Goal: Obtain resource: Download file/media

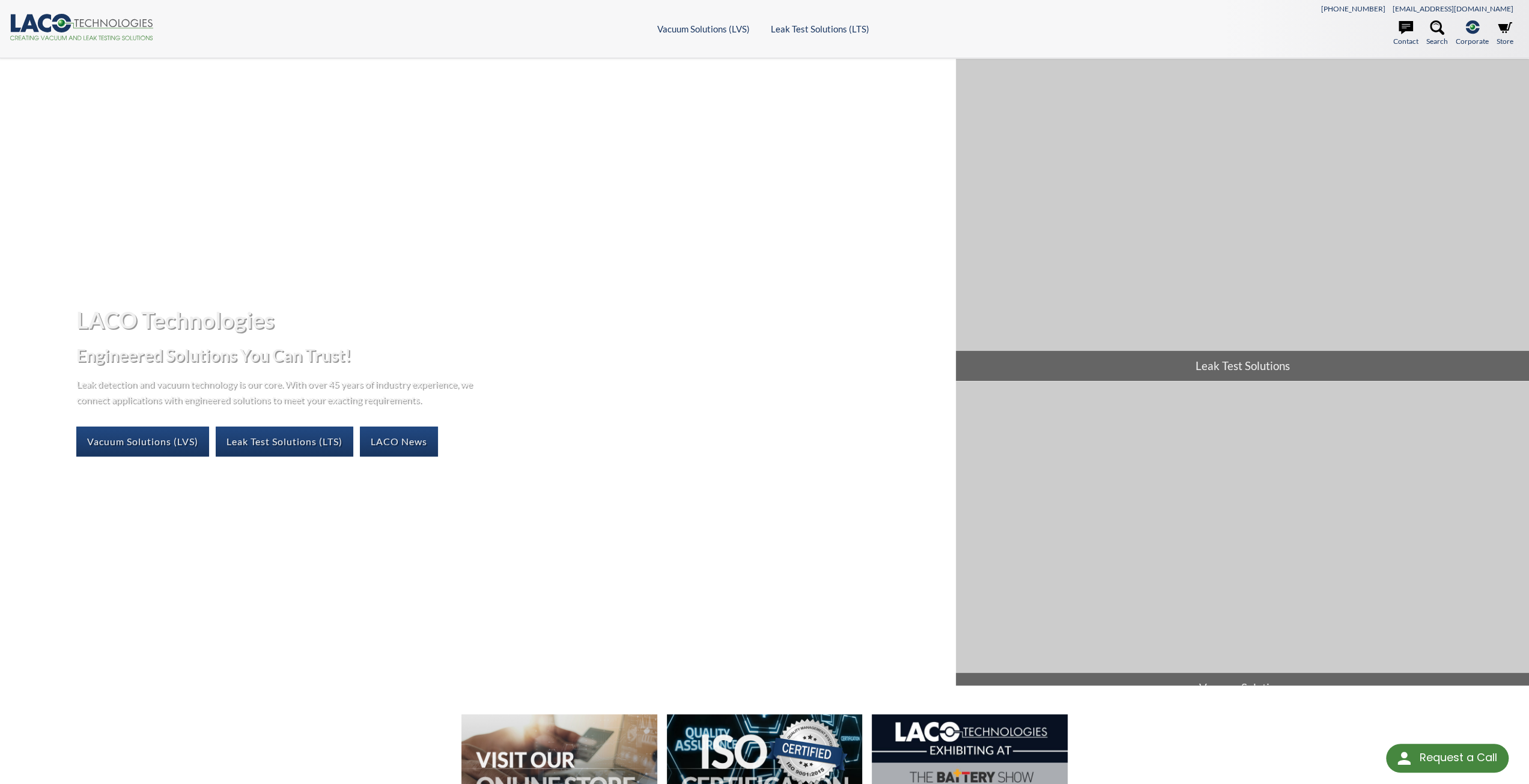
select select "Language Translate Widget"
click at [1502, 33] on icon at bounding box center [1505, 27] width 14 height 14
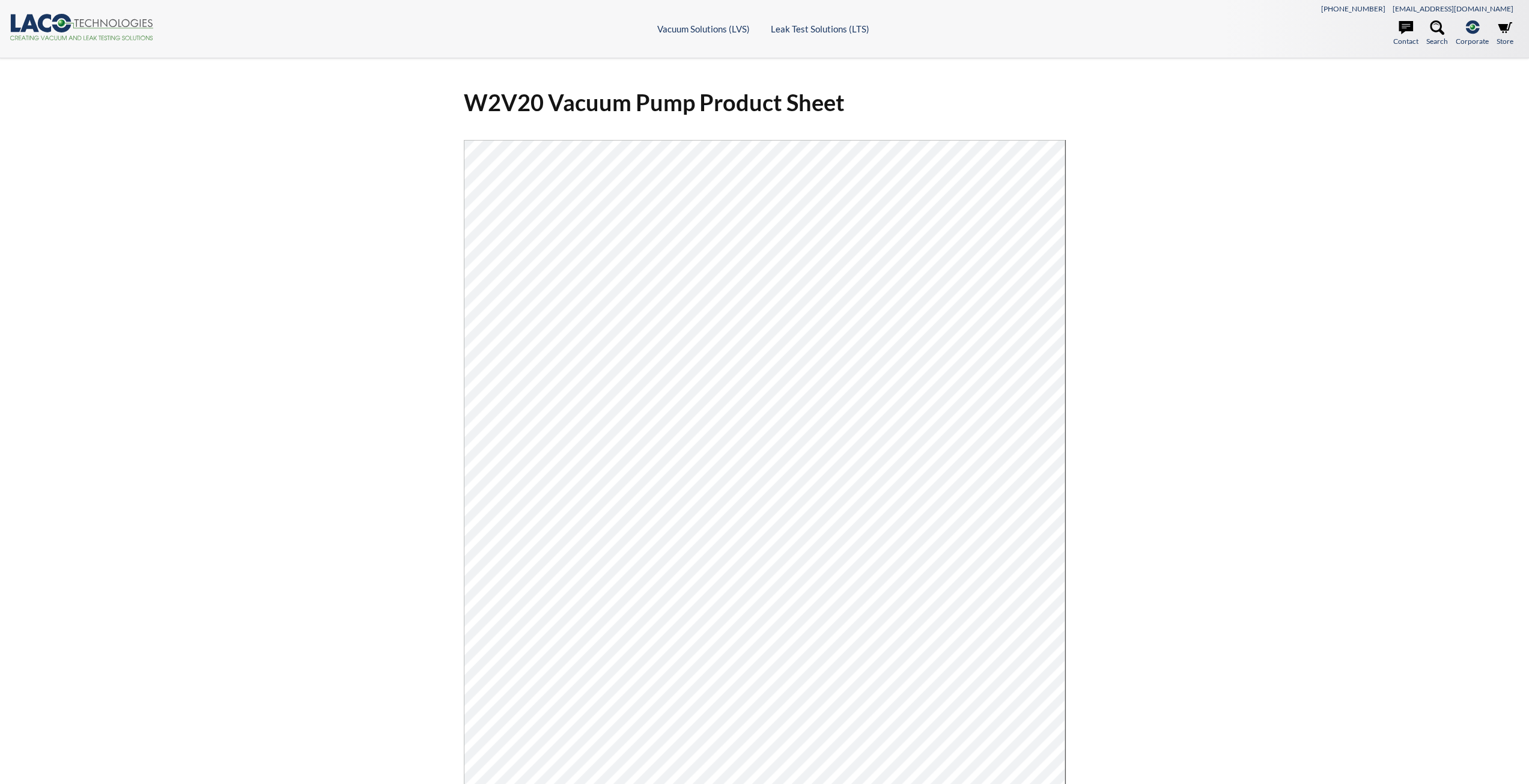
select select "Language Translate Widget"
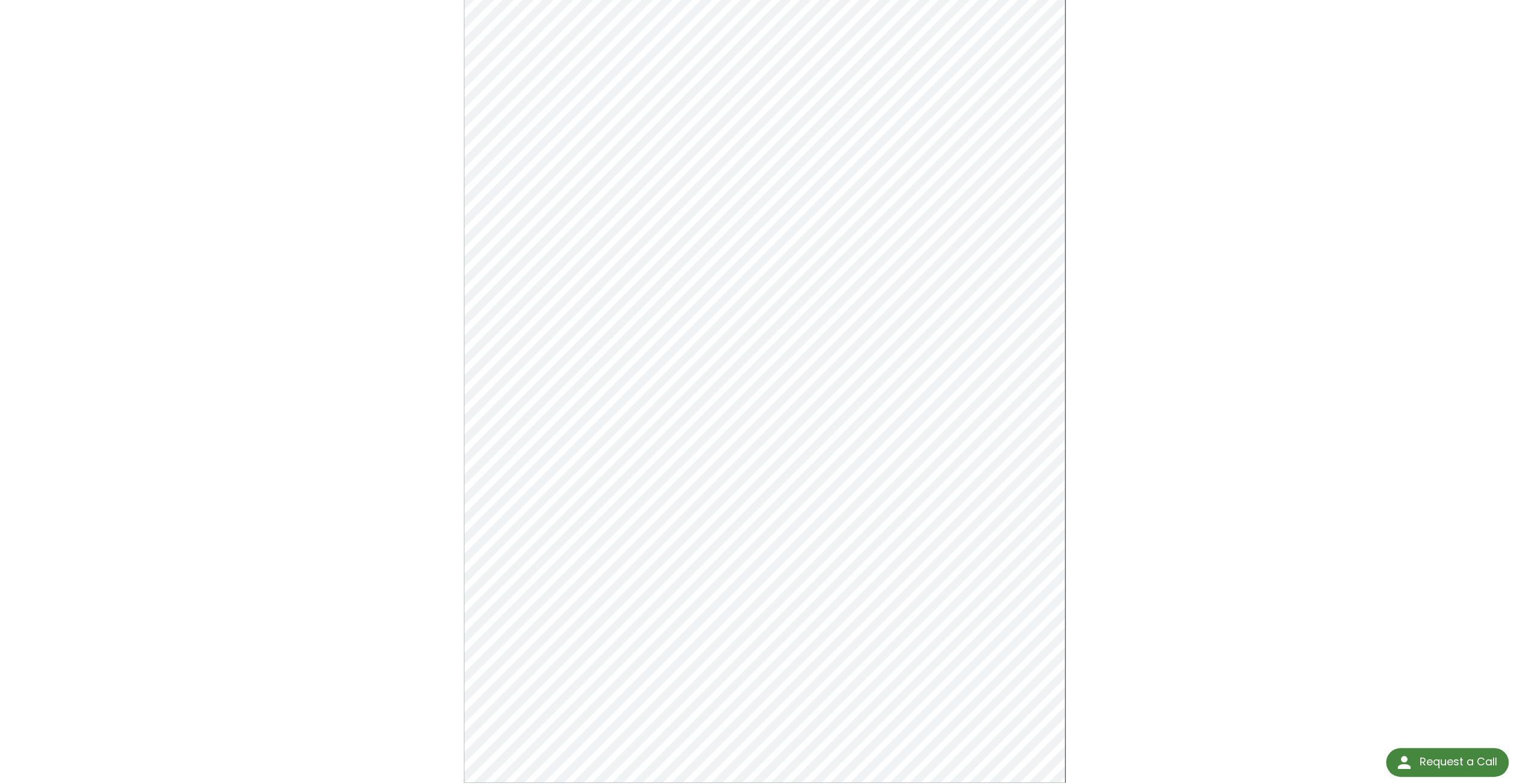
scroll to position [120, 0]
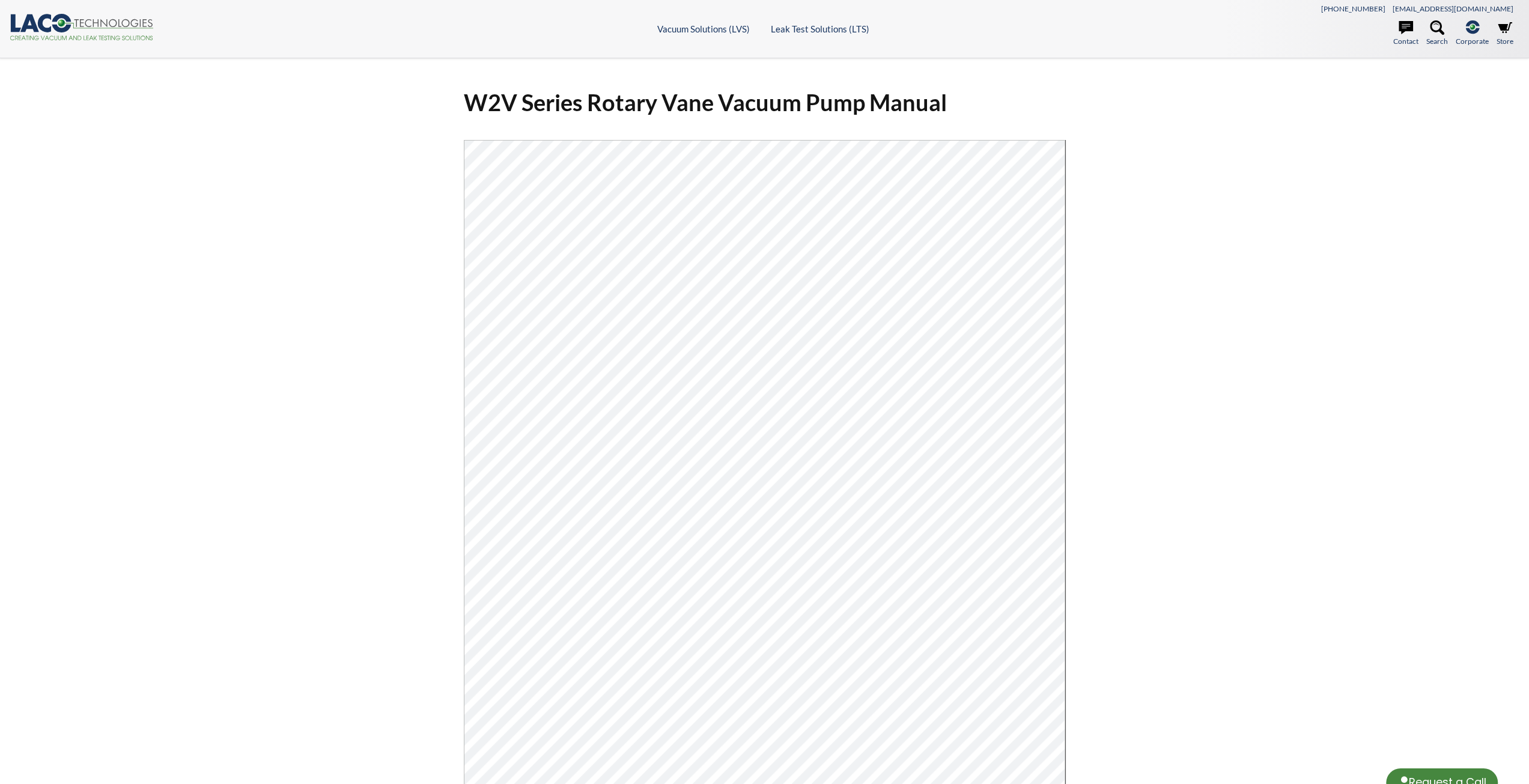
select select "Language Translate Widget"
click at [1114, 453] on div "W2V20 Vacuum Pump Product Sheet Click Here To Download" at bounding box center [764, 510] width 769 height 865
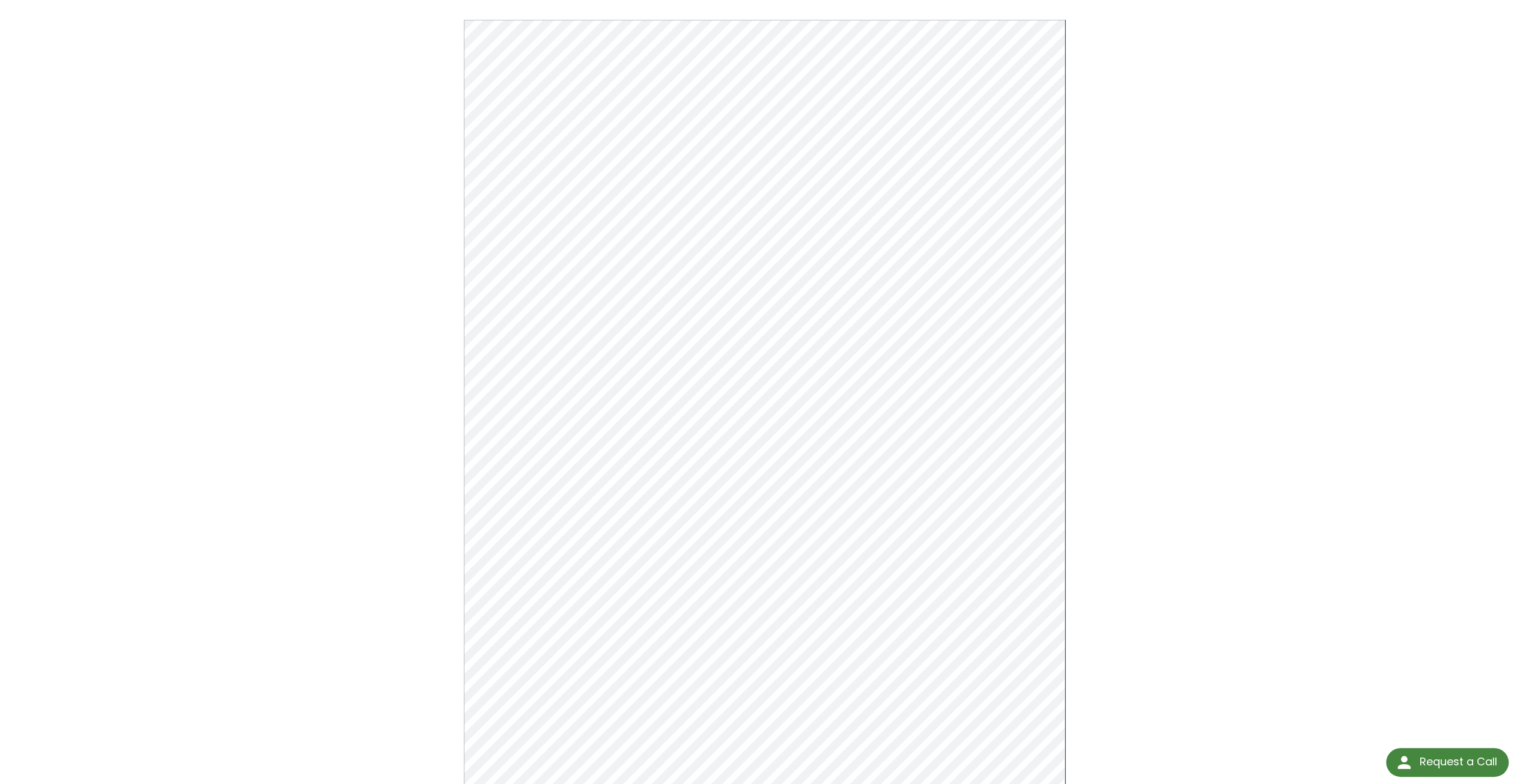
scroll to position [60, 0]
